Goal: Information Seeking & Learning: Learn about a topic

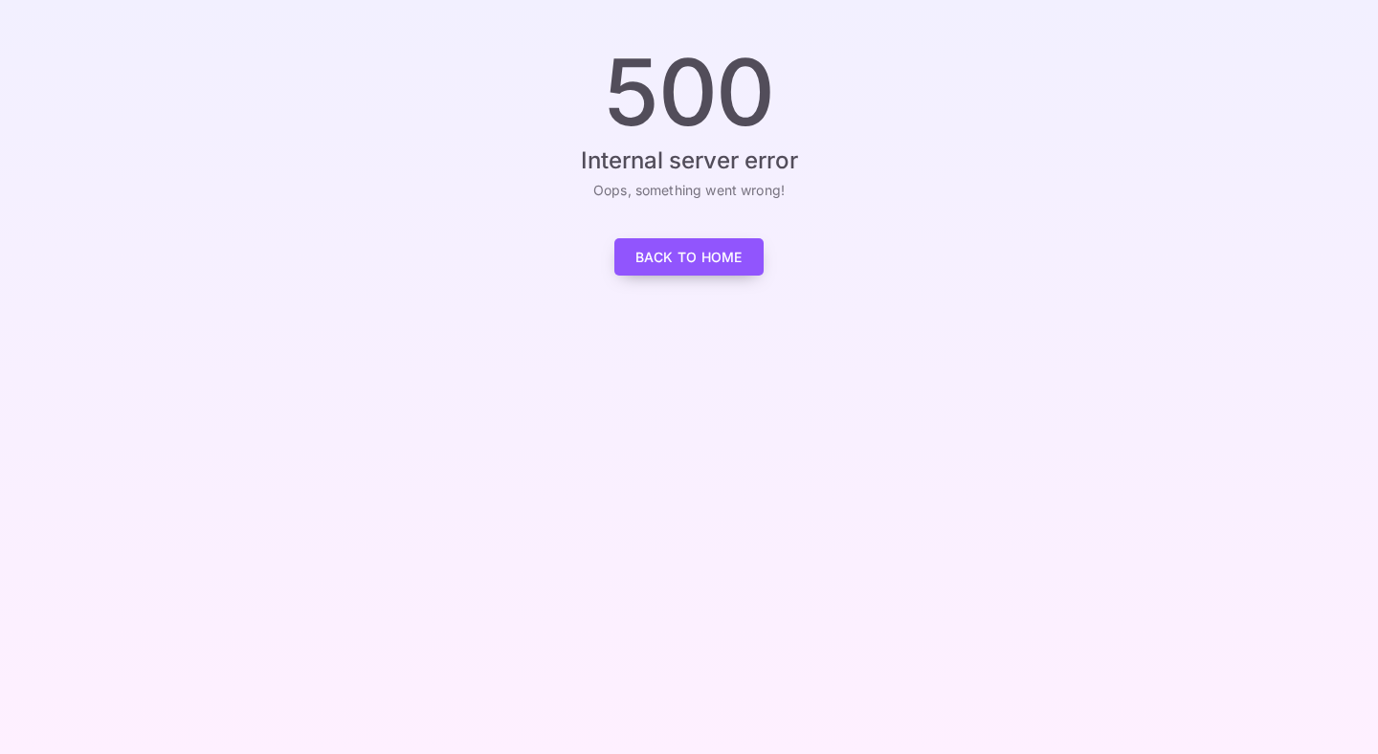
click at [659, 267] on link "Back to Home" at bounding box center [688, 256] width 149 height 37
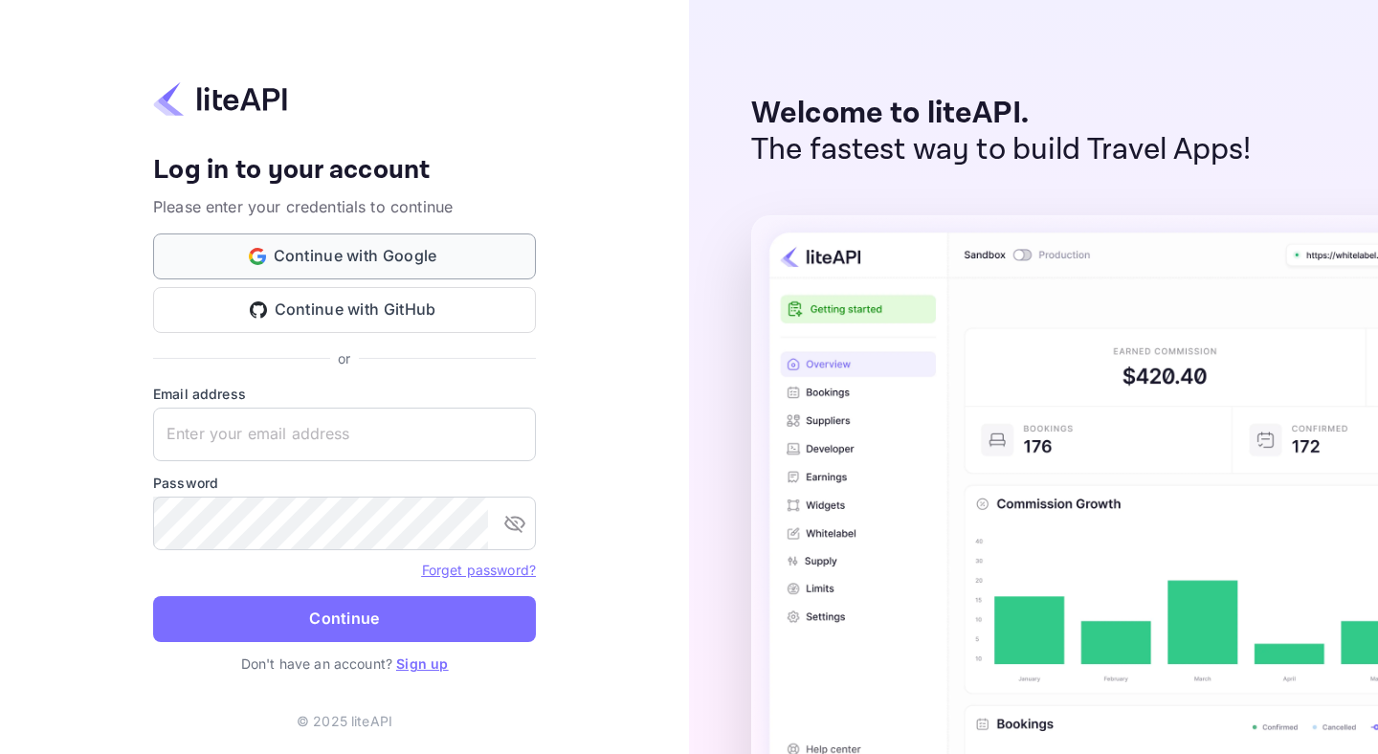
click at [305, 260] on button "Continue with Google" at bounding box center [344, 256] width 383 height 46
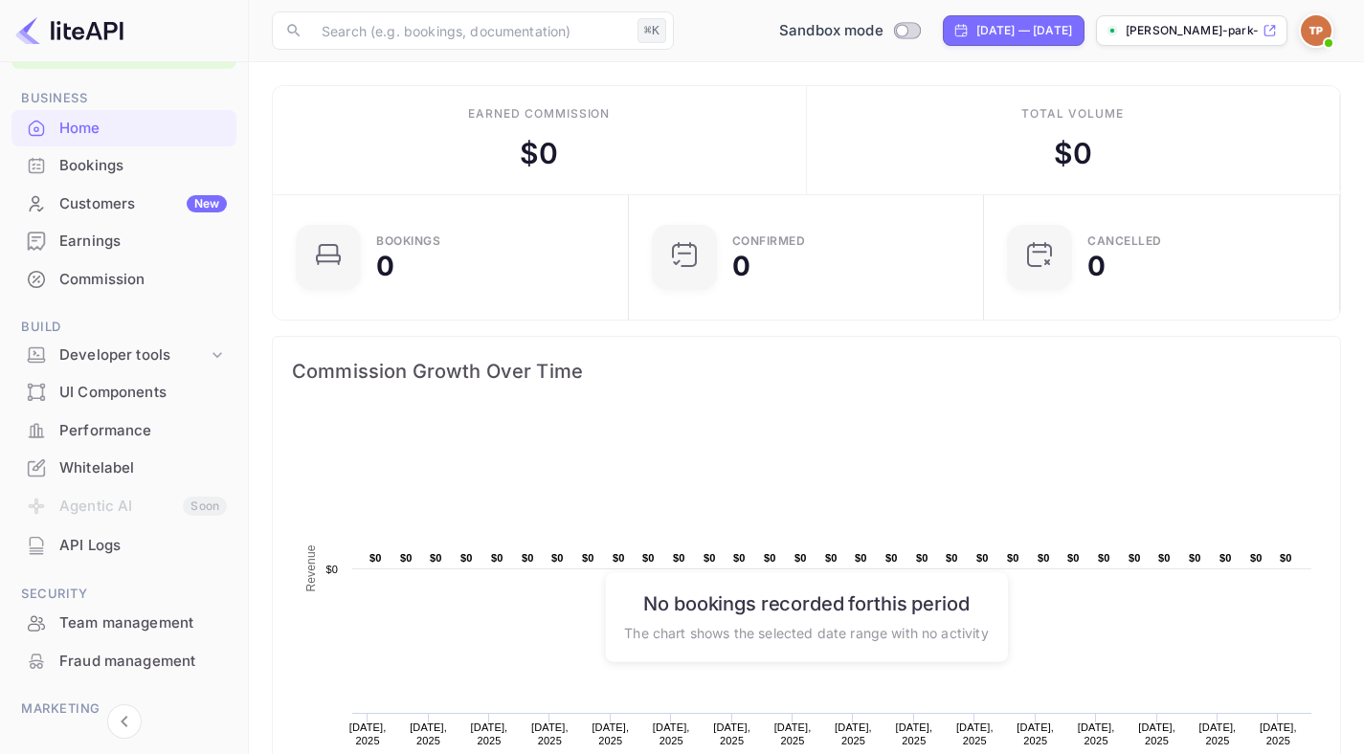
scroll to position [168, 0]
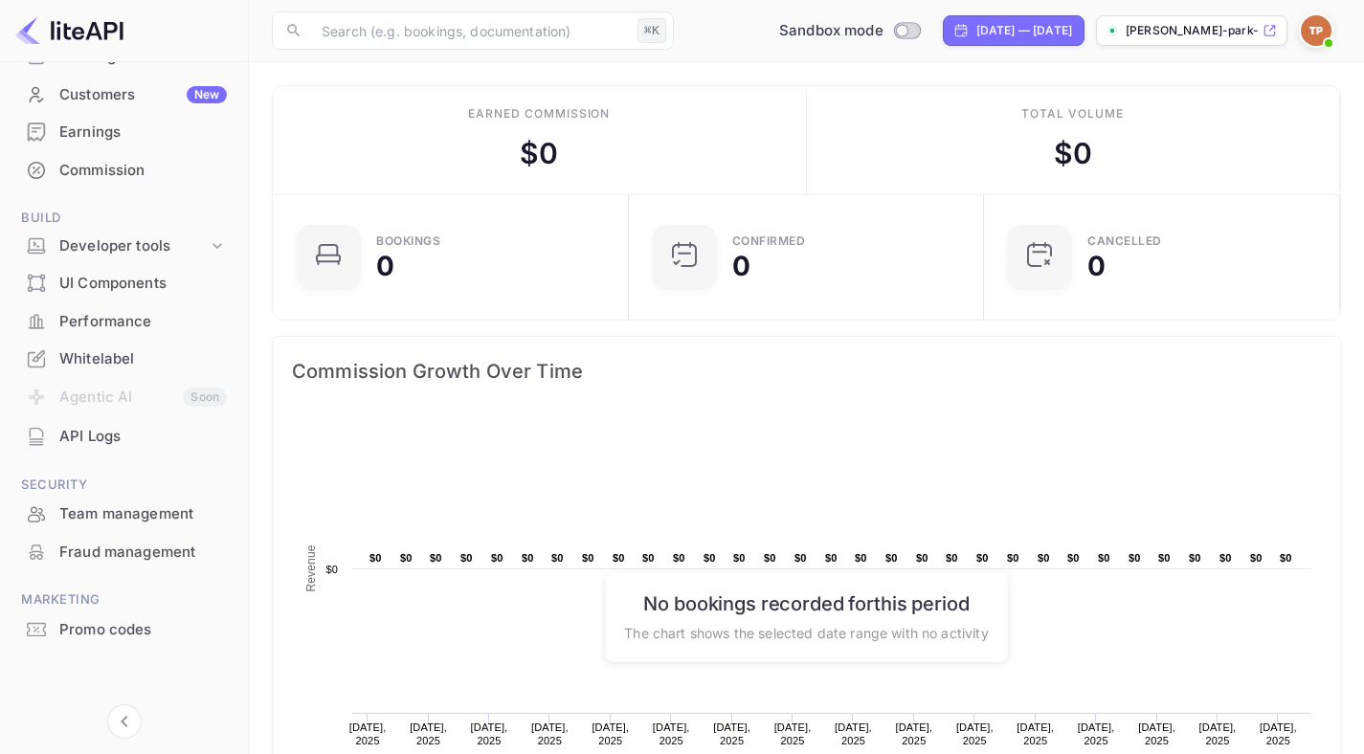
click at [95, 361] on div "Whitelabel" at bounding box center [142, 359] width 167 height 22
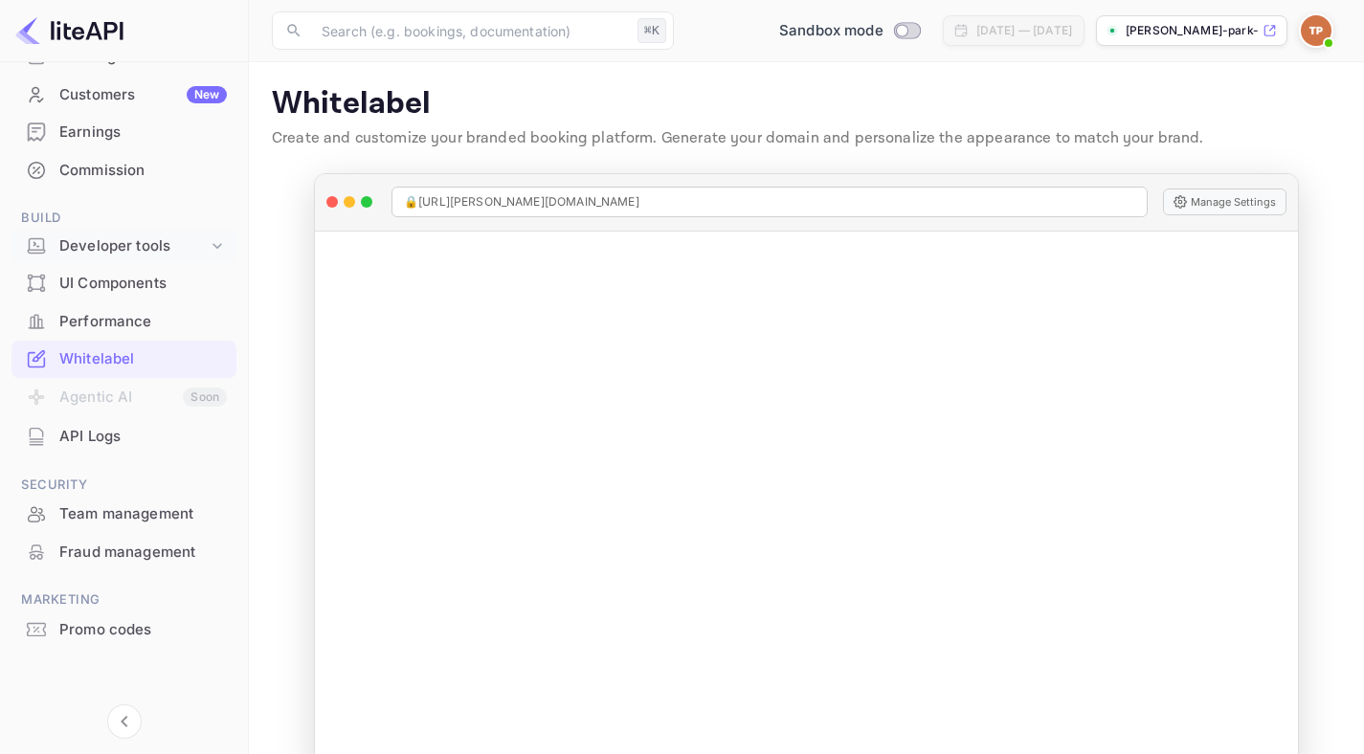
click at [112, 244] on div "Developer tools" at bounding box center [133, 246] width 148 height 22
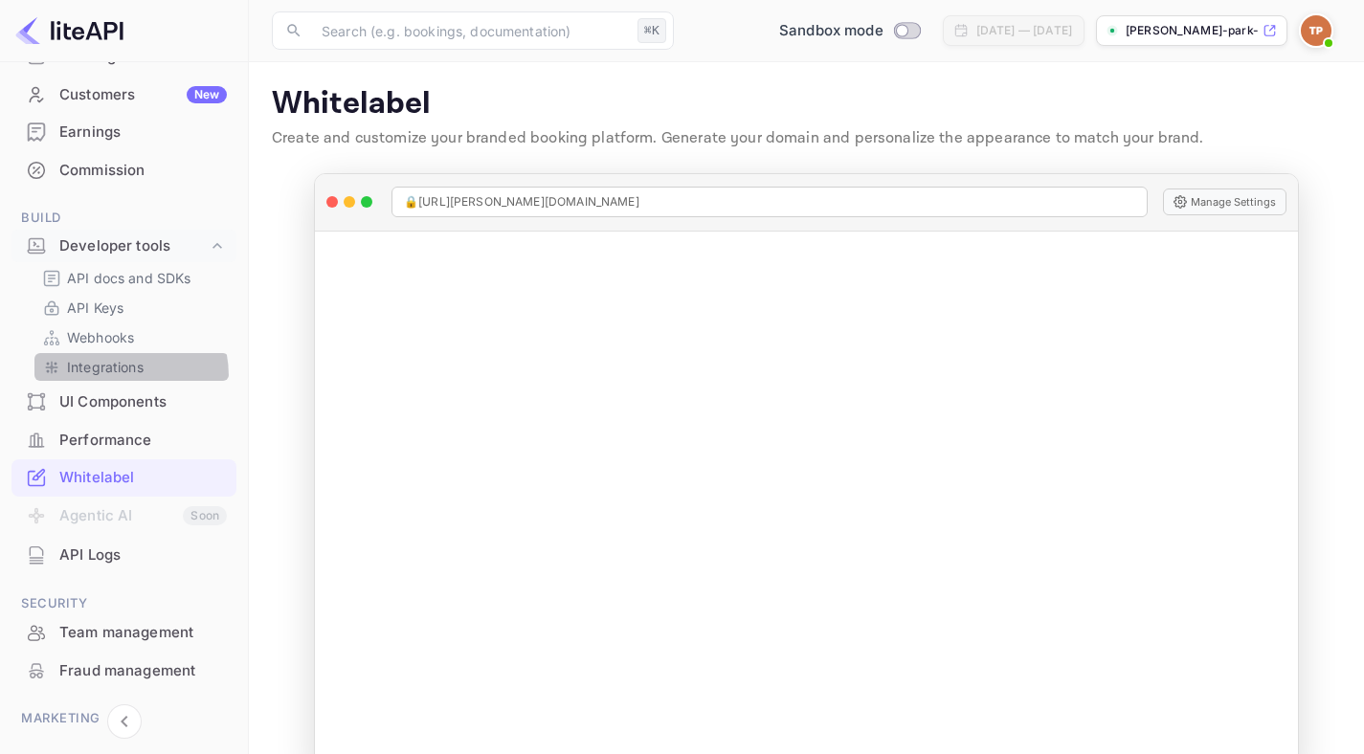
click at [102, 377] on div "Integrations" at bounding box center [131, 367] width 194 height 28
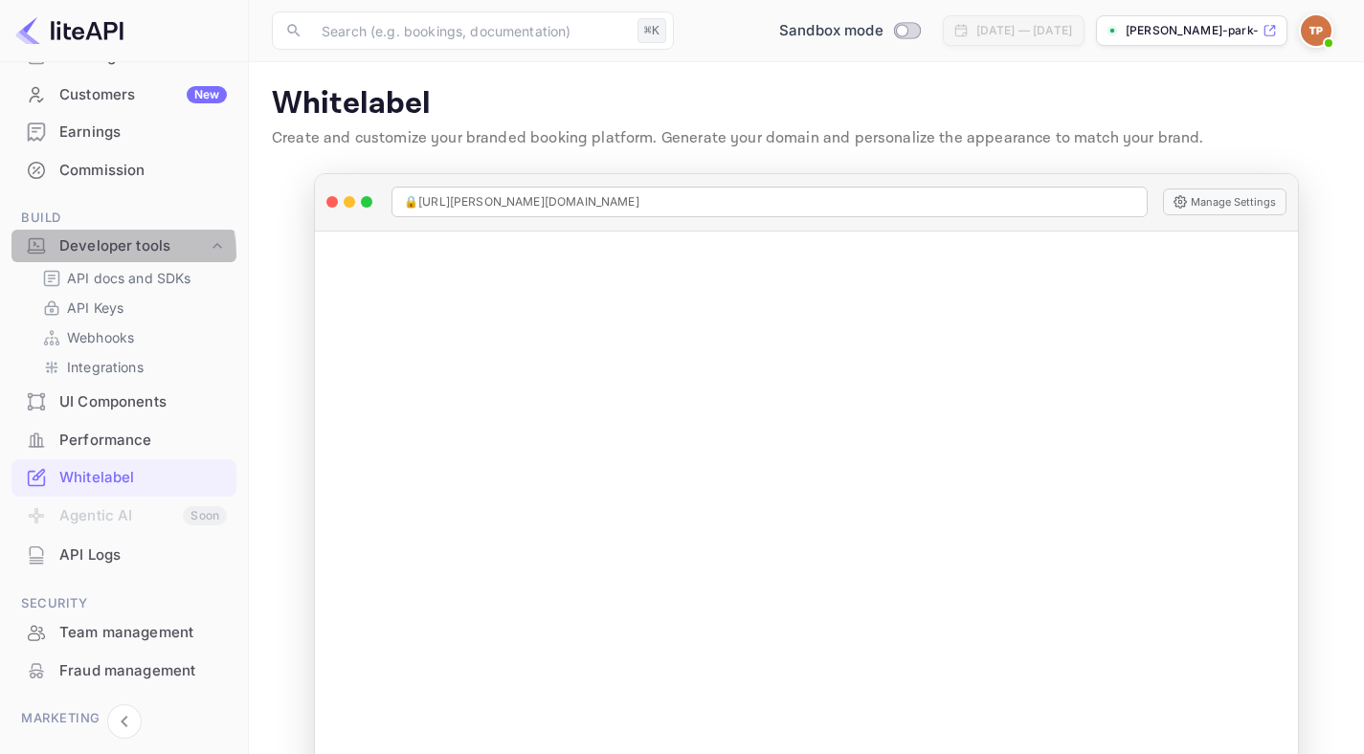
click at [105, 256] on div "Developer tools" at bounding box center [133, 246] width 148 height 22
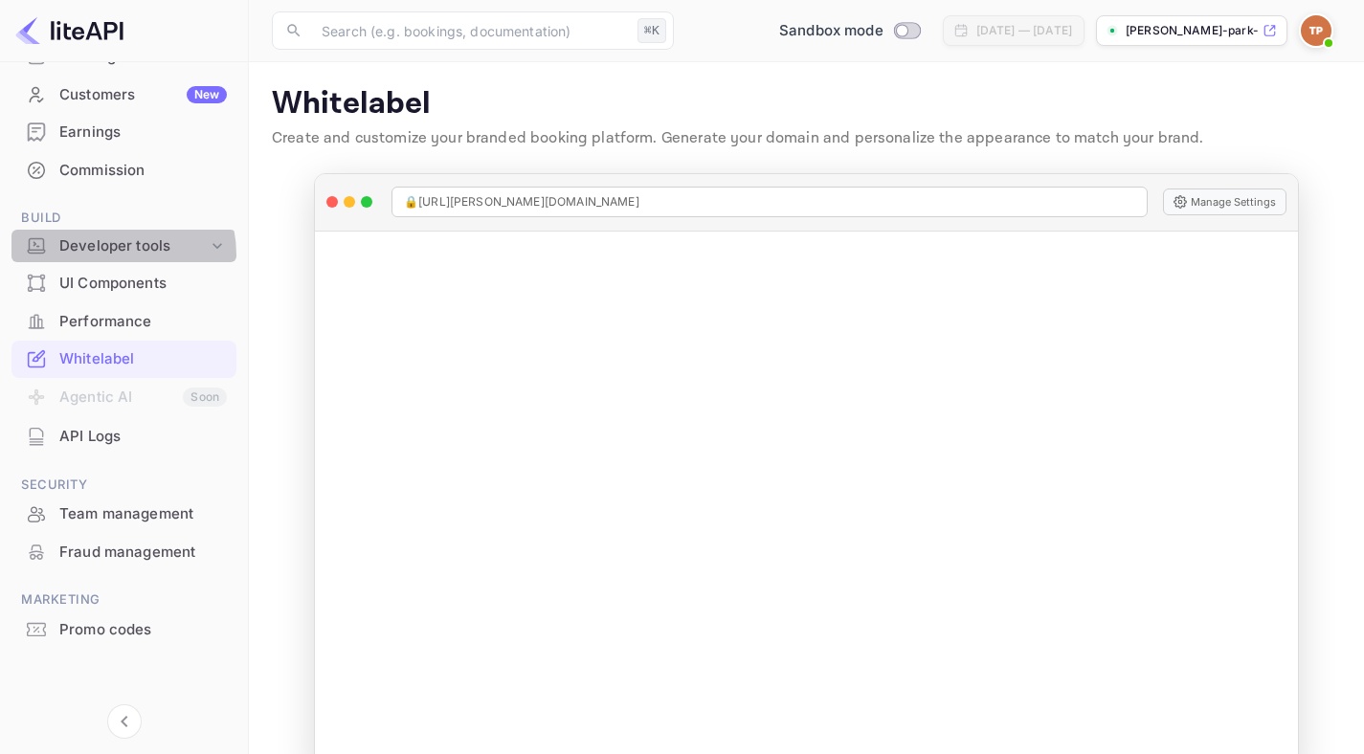
click at [105, 256] on div "Developer tools" at bounding box center [133, 246] width 148 height 22
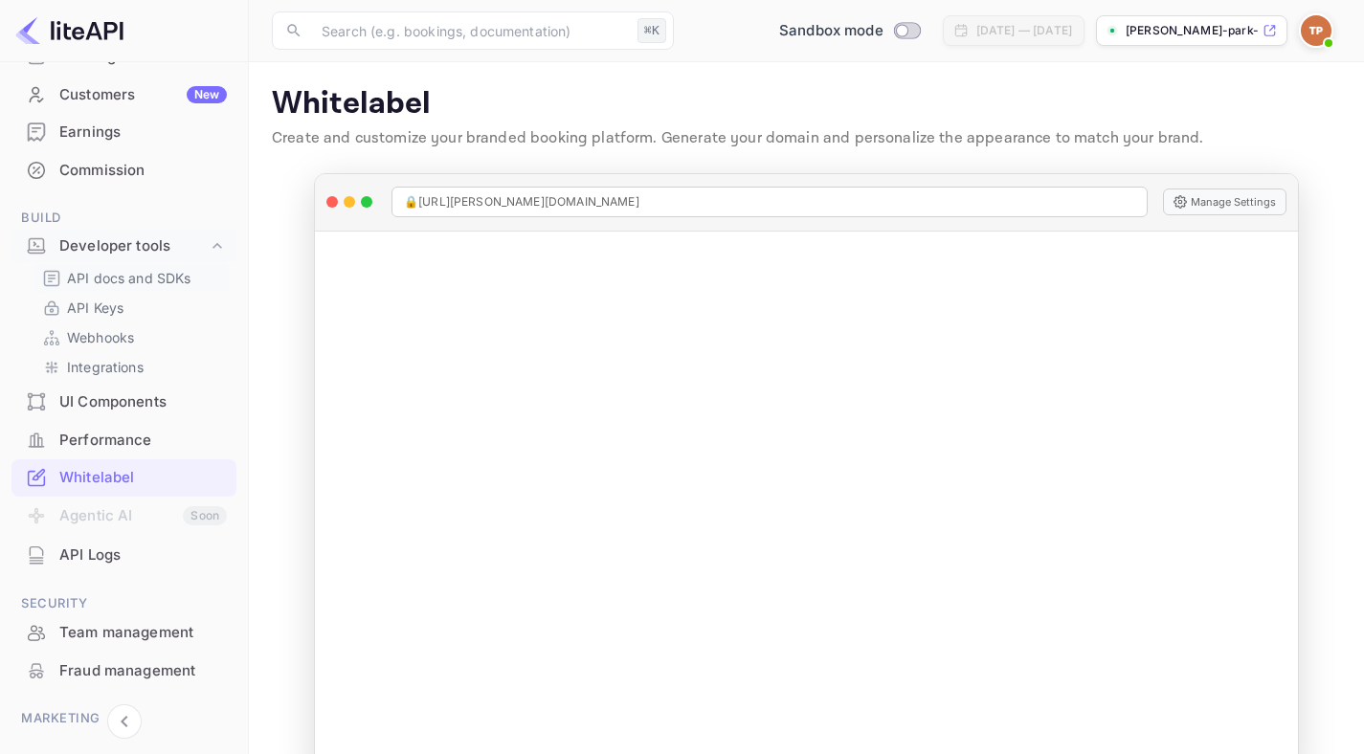
click at [110, 282] on p "API docs and SDKs" at bounding box center [129, 278] width 124 height 20
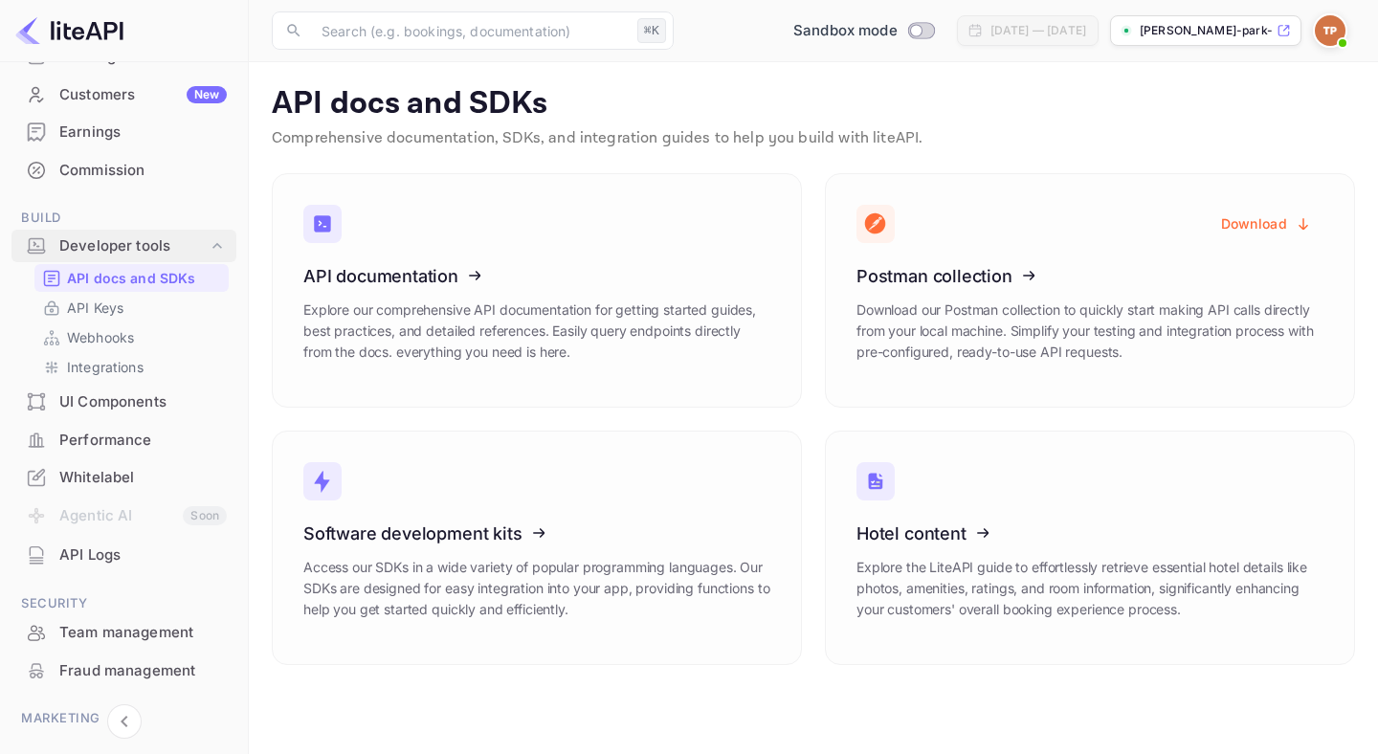
click at [105, 245] on div "Developer tools" at bounding box center [133, 246] width 148 height 22
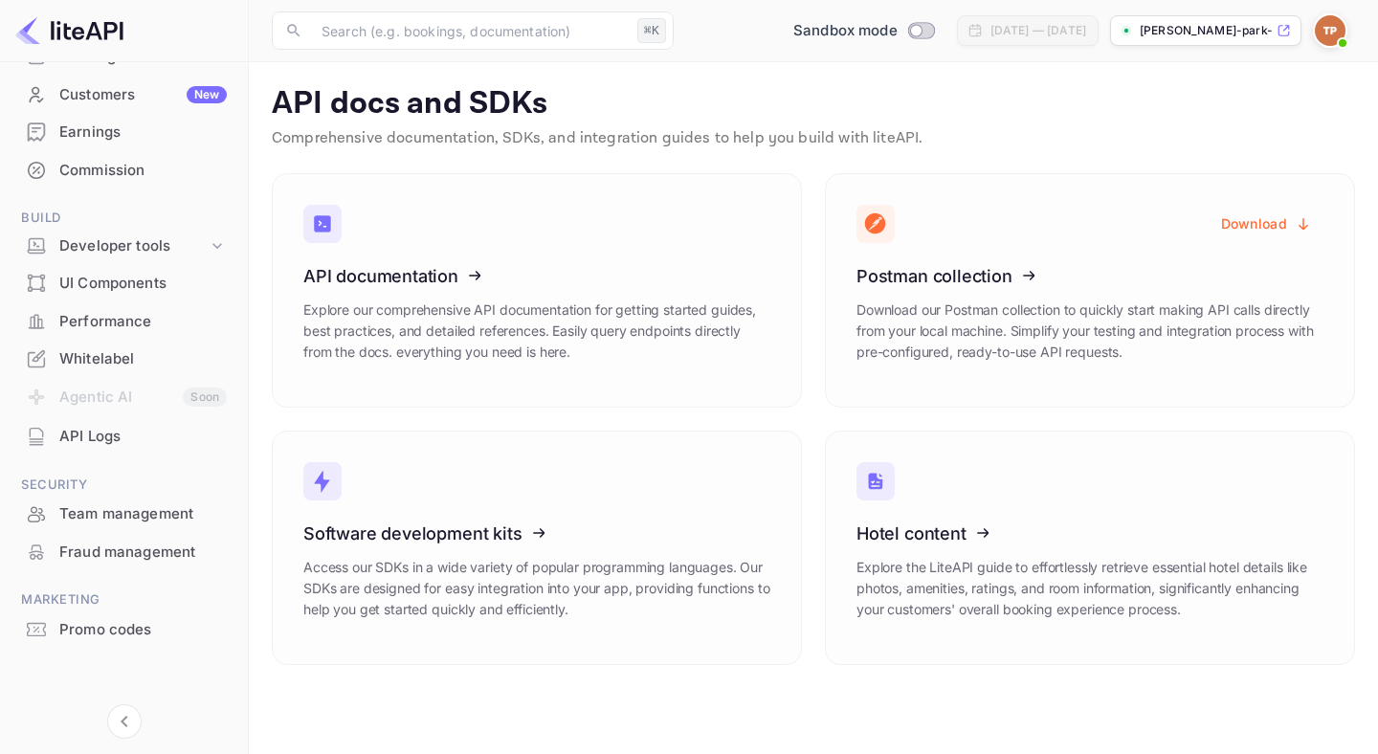
click at [102, 296] on div "UI Components" at bounding box center [123, 283] width 225 height 37
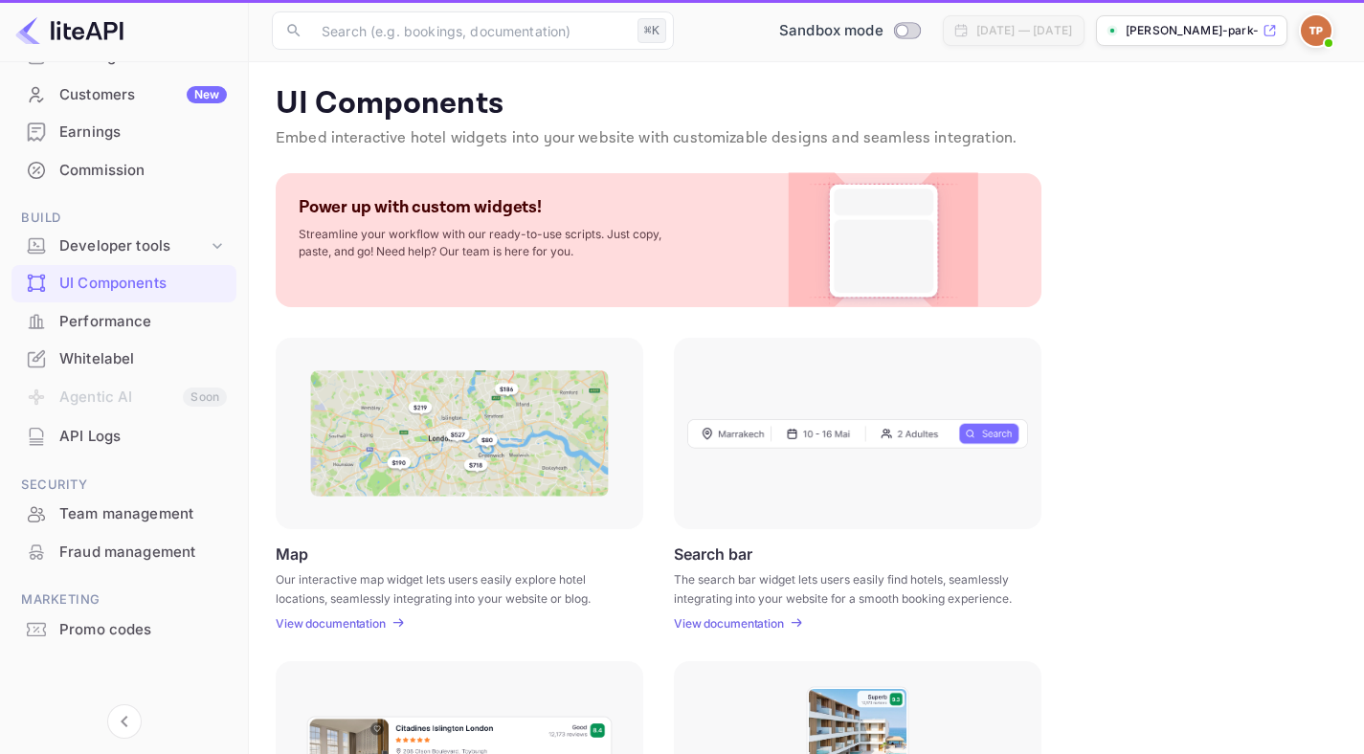
click at [100, 335] on div "Performance" at bounding box center [123, 321] width 225 height 37
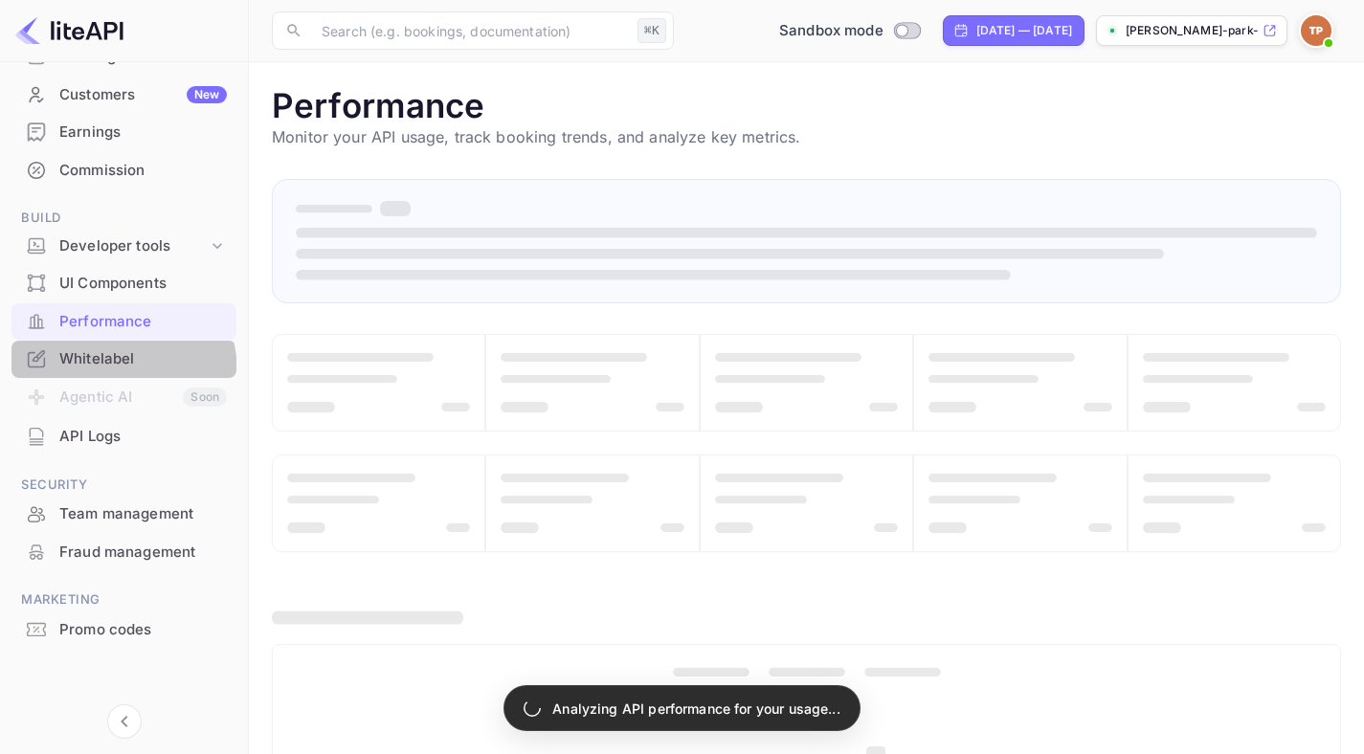
click at [100, 373] on div "Whitelabel" at bounding box center [123, 359] width 225 height 37
